Goal: Task Accomplishment & Management: Use online tool/utility

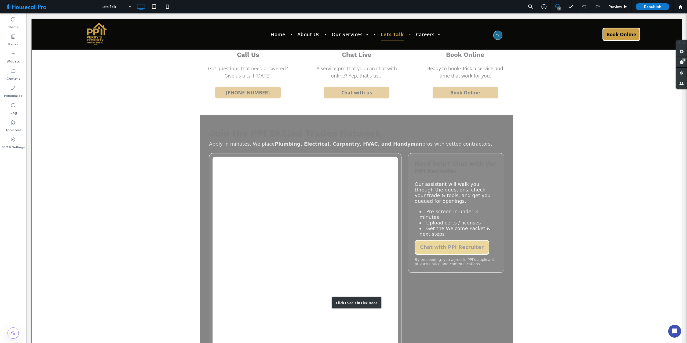
click at [461, 143] on div "Click to edit in Flex Mode" at bounding box center [357, 303] width 650 height 639
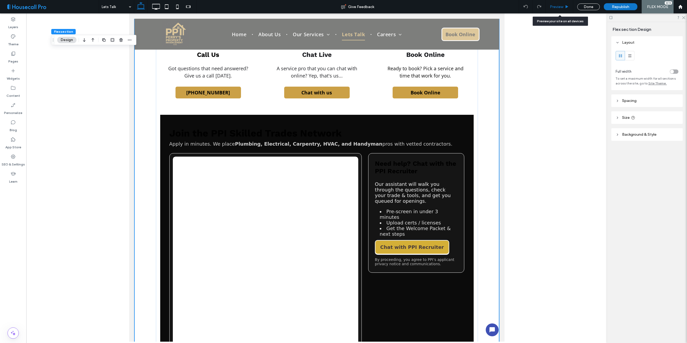
click at [560, 7] on span "Preview" at bounding box center [556, 7] width 13 height 5
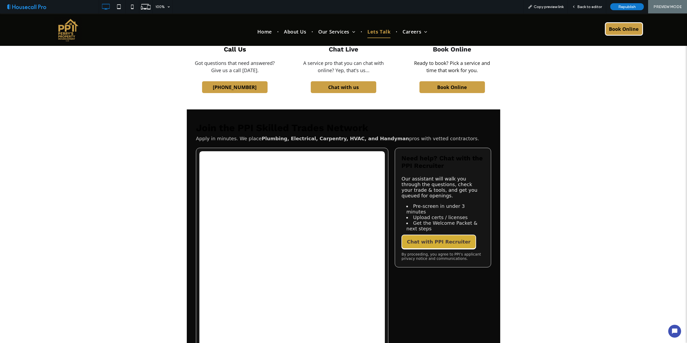
click at [282, 129] on h2 "Join the PPI Skilled Trades Network" at bounding box center [343, 127] width 295 height 11
click at [549, 5] on span "Copy preview link" at bounding box center [549, 7] width 30 height 5
click at [589, 3] on div "Back to editor" at bounding box center [587, 6] width 38 height 13
click at [582, 9] on div "Back to editor" at bounding box center [587, 6] width 38 height 13
click at [587, 8] on span "Back to editor" at bounding box center [590, 7] width 25 height 5
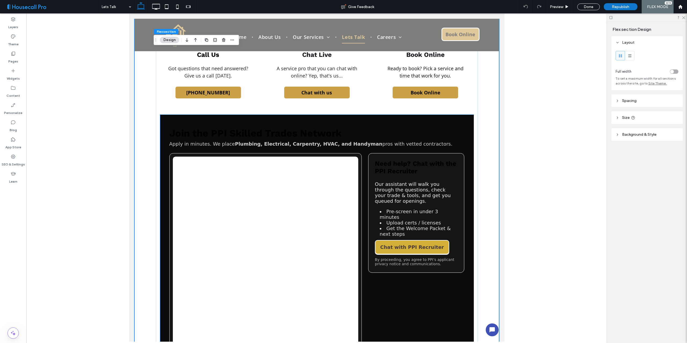
click at [223, 133] on h2 "Join the PPI Skilled Trades Network" at bounding box center [316, 133] width 295 height 11
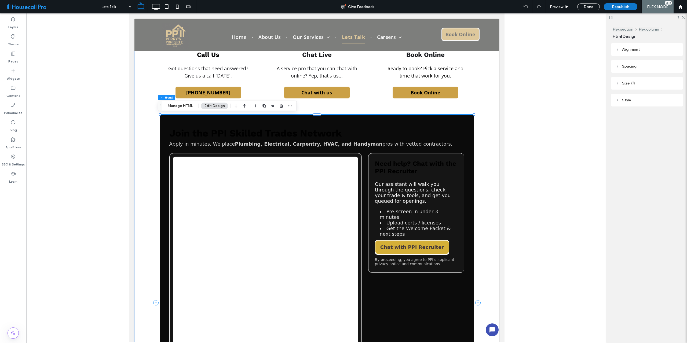
click at [223, 133] on h2 "Join the PPI Skilled Trades Network" at bounding box center [316, 133] width 295 height 11
click at [182, 104] on button "Manage HTML" at bounding box center [180, 106] width 32 height 6
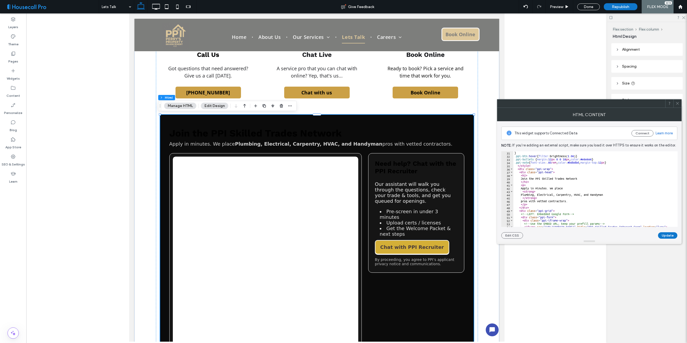
scroll to position [97, 0]
click at [526, 176] on div "} .ppi-btn :hover { filter :brightness( 1.06 ) } .ppi-bullets { margin : 12 px …" at bounding box center [668, 190] width 308 height 78
type textarea "**********"
click at [666, 235] on button "Update" at bounding box center [667, 236] width 19 height 6
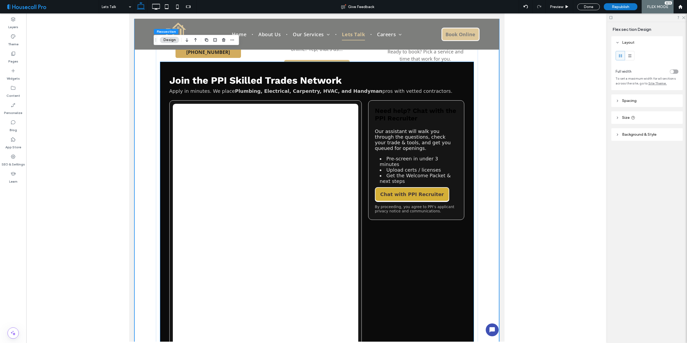
scroll to position [0, 0]
click at [430, 125] on aside "Need help? Chat with the PPI Recruiter Our assistant will walk you through the …" at bounding box center [416, 160] width 96 height 120
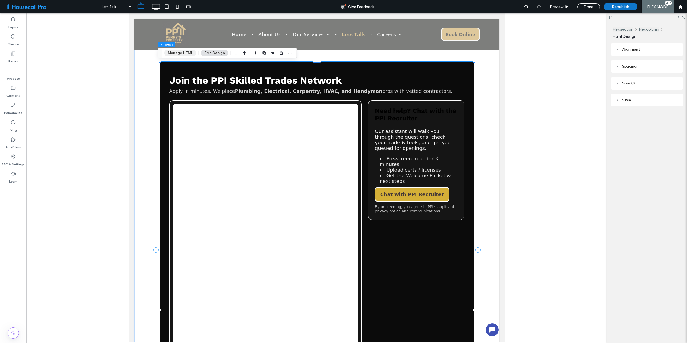
click at [181, 53] on button "Manage HTML" at bounding box center [180, 53] width 32 height 6
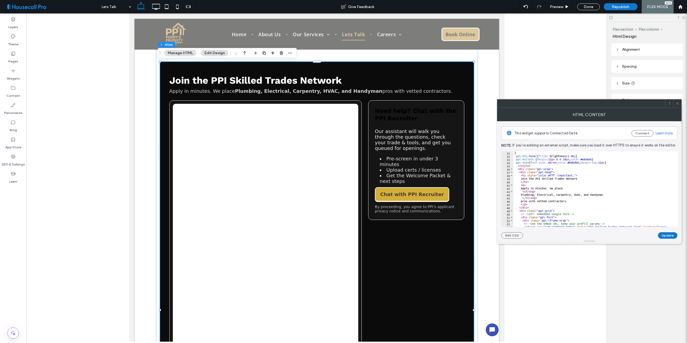
scroll to position [97, 0]
drag, startPoint x: 528, startPoint y: 176, endPoint x: 575, endPoint y: 176, distance: 47.5
click at [575, 176] on div "} .ppi-btn :hover { filter :brightness( 1.06 ) } .ppi-bullets { margin : 12 px …" at bounding box center [668, 190] width 308 height 78
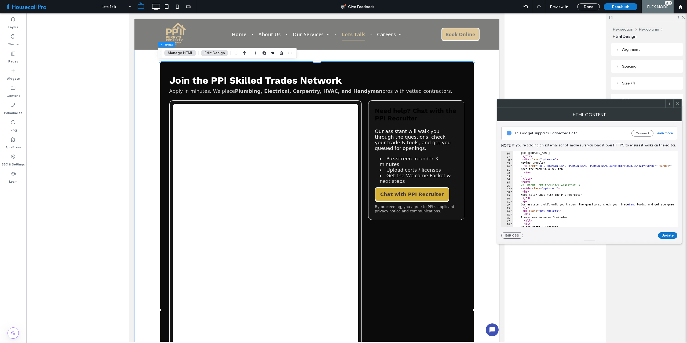
scroll to position [177, 0]
click at [528, 191] on div "[URL][DOMAIN_NAME] </ div > < div class = "ppi-note" > Having trouble? < a href…" at bounding box center [668, 190] width 308 height 78
paste textarea "**********"
type textarea "**********"
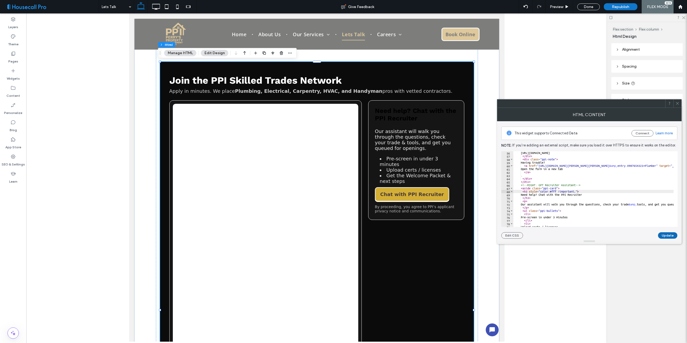
click at [666, 235] on button "Update" at bounding box center [667, 236] width 19 height 6
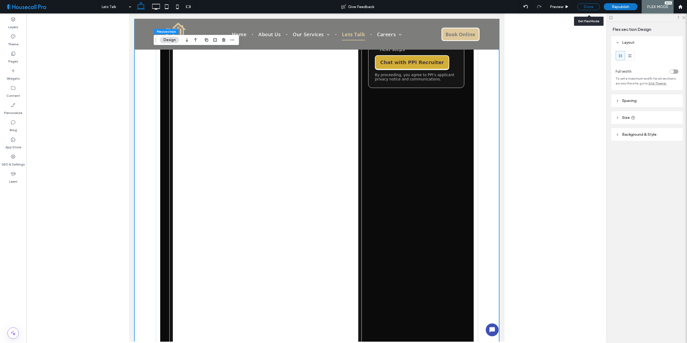
scroll to position [0, 0]
click at [588, 8] on div "Done" at bounding box center [589, 6] width 23 height 7
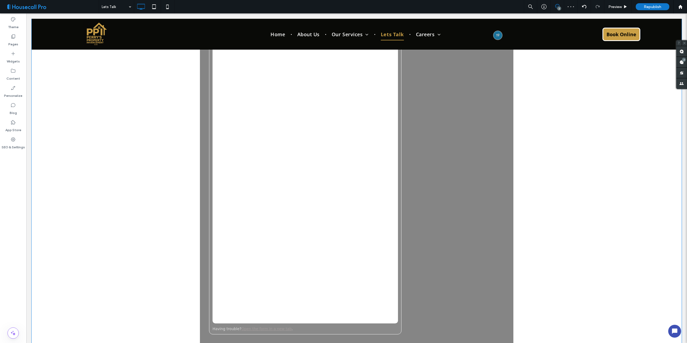
scroll to position [721, 0]
